Goal: Transaction & Acquisition: Purchase product/service

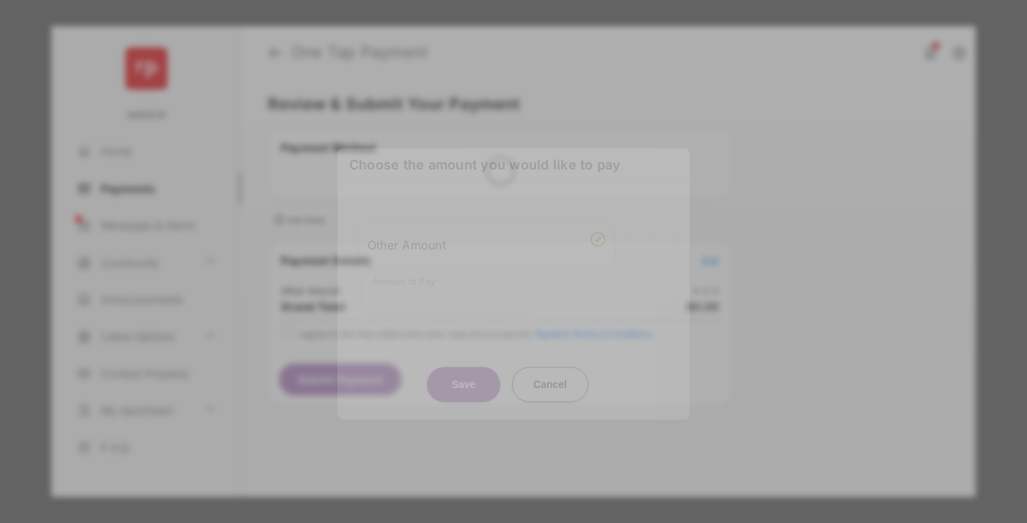
click at [486, 238] on div "Other Amount" at bounding box center [487, 245] width 238 height 25
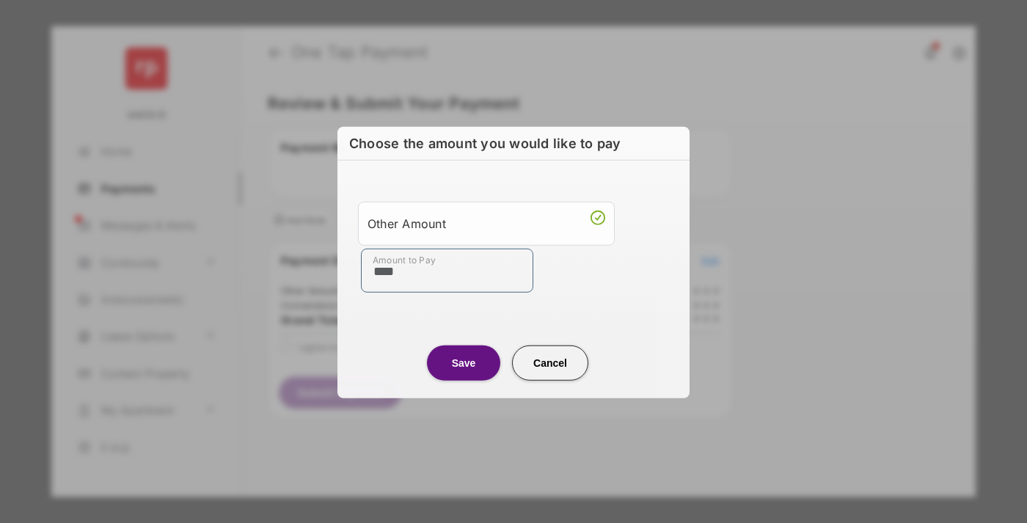
type input "****"
click at [464, 362] on button "Save" at bounding box center [463, 362] width 73 height 35
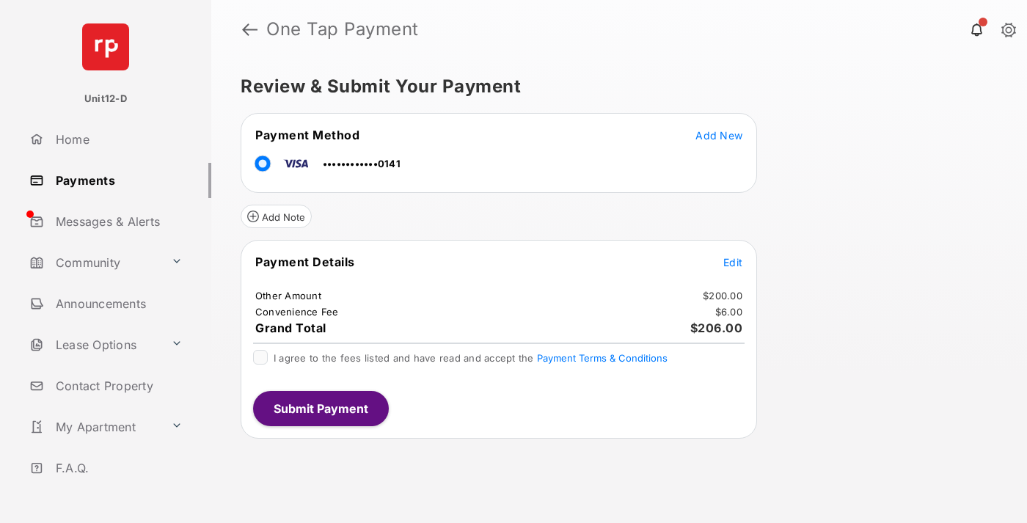
click at [733, 262] on span "Edit" at bounding box center [732, 262] width 19 height 12
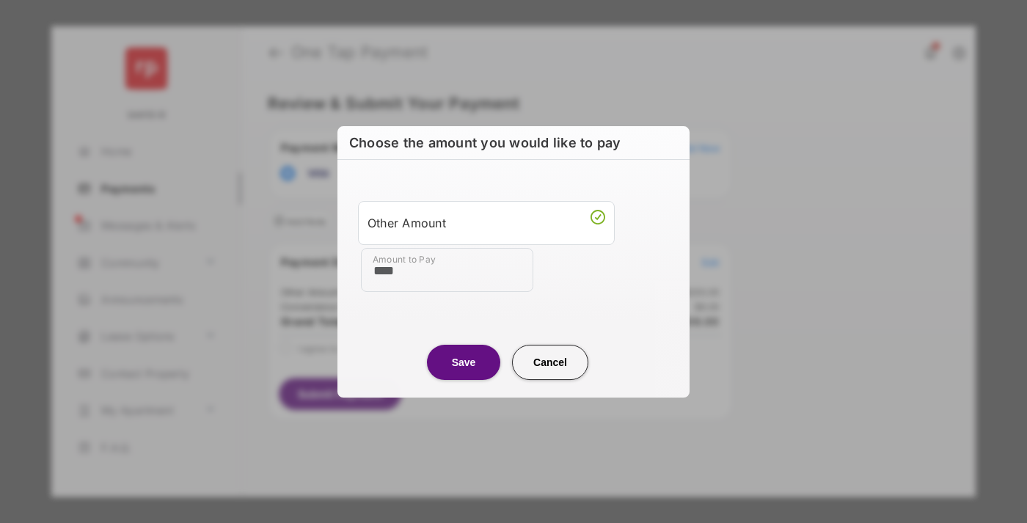
click at [464, 362] on button "Save" at bounding box center [463, 362] width 73 height 35
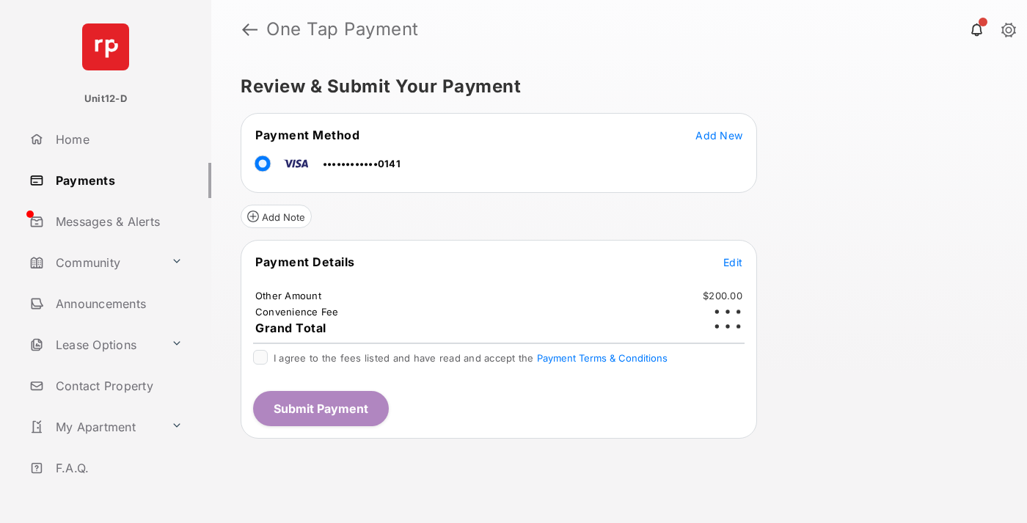
click at [320, 408] on button "Submit Payment" at bounding box center [321, 408] width 136 height 35
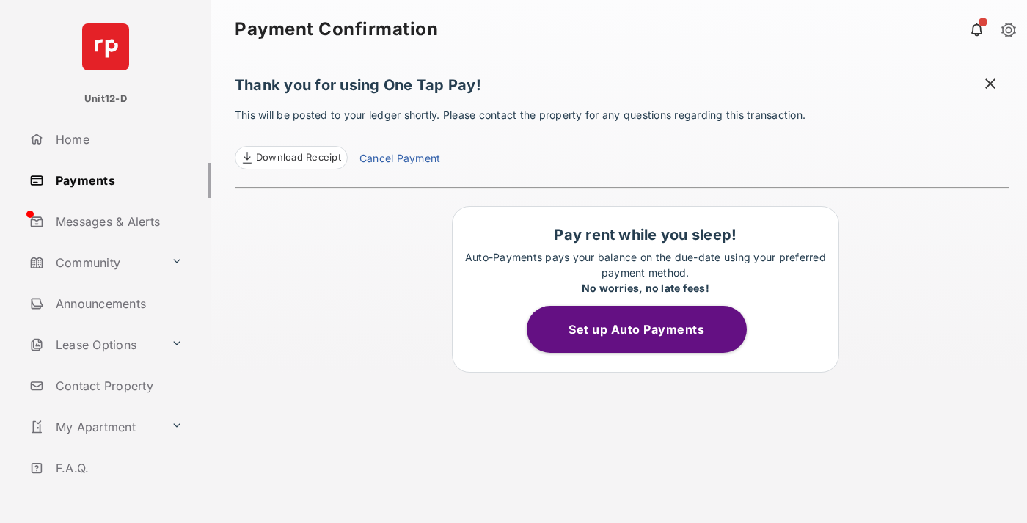
click at [645, 329] on button "Set up Auto Payments" at bounding box center [637, 329] width 220 height 47
